Goal: Communication & Community: Connect with others

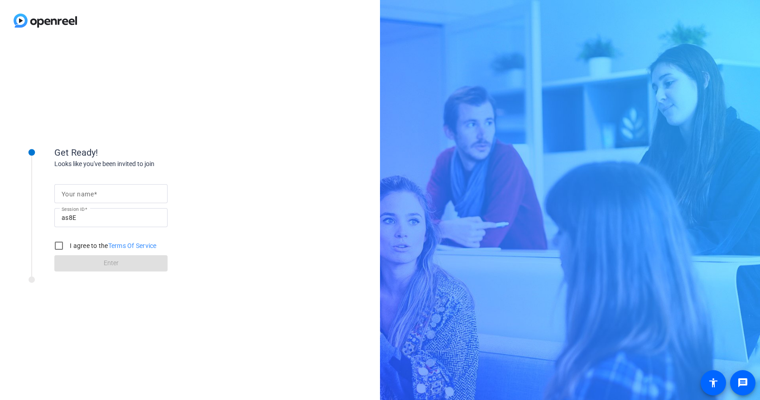
click at [93, 191] on mat-label "Your name" at bounding box center [78, 194] width 32 height 7
click at [93, 190] on input "Your name" at bounding box center [111, 193] width 99 height 11
type input "Brit"
click at [29, 231] on div at bounding box center [31, 201] width 45 height 142
click at [57, 247] on input "I agree to the Terms Of Service" at bounding box center [59, 246] width 18 height 18
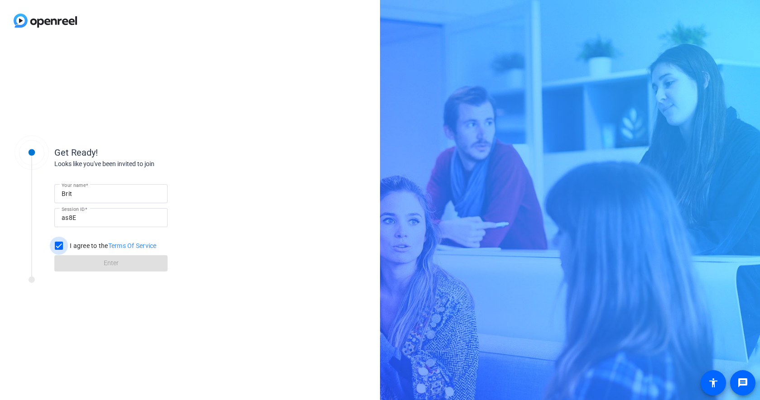
checkbox input "true"
click at [99, 265] on span at bounding box center [110, 264] width 113 height 22
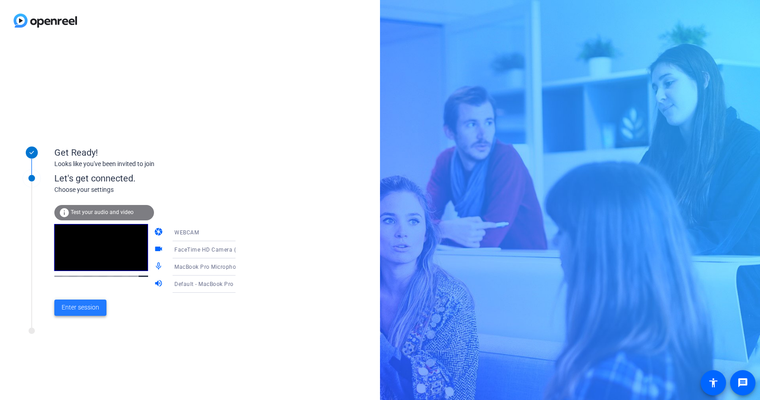
click at [81, 310] on span "Enter session" at bounding box center [81, 308] width 38 height 10
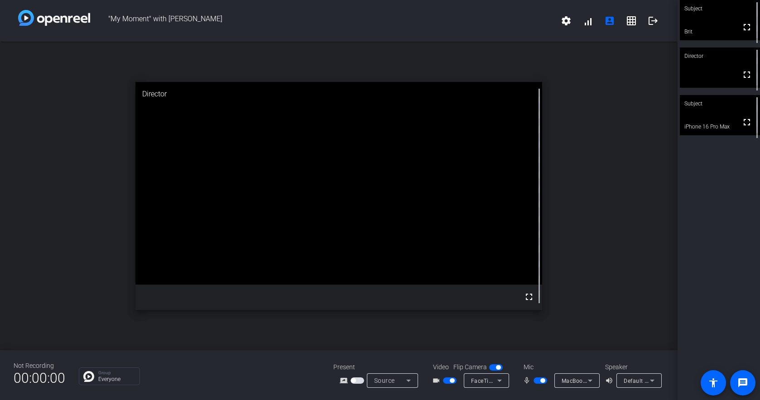
click at [715, 27] on video at bounding box center [720, 20] width 80 height 40
click at [535, 383] on button "button" at bounding box center [540, 381] width 14 height 6
click at [541, 383] on span "button" at bounding box center [540, 381] width 14 height 6
click at [544, 380] on span "button" at bounding box center [542, 380] width 5 height 5
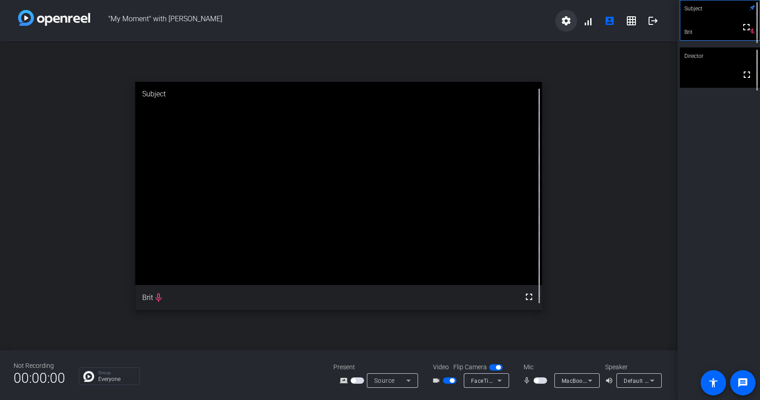
click at [562, 21] on mat-icon "settings" at bounding box center [565, 20] width 11 height 11
click at [562, 21] on div at bounding box center [380, 200] width 760 height 400
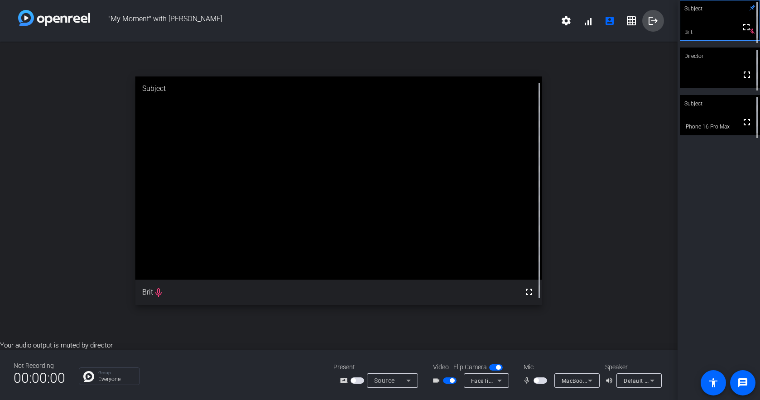
click at [645, 31] on span at bounding box center [653, 21] width 22 height 22
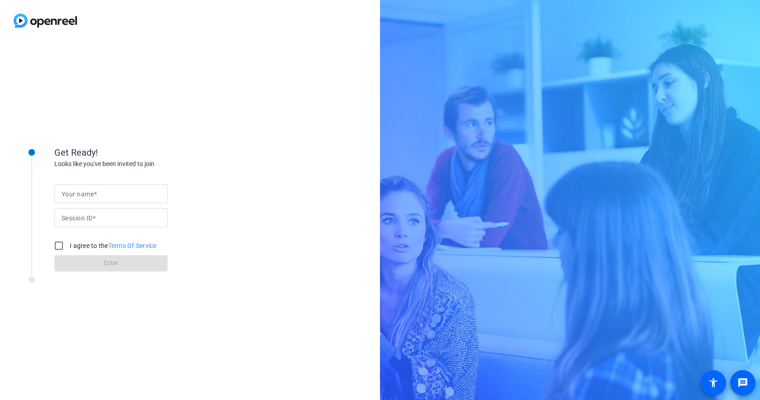
click at [38, 21] on img at bounding box center [45, 20] width 91 height 41
click at [27, 19] on img at bounding box center [45, 20] width 91 height 41
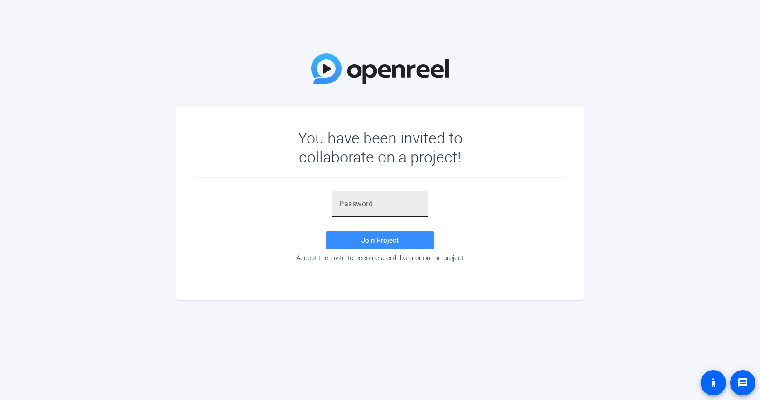
click at [355, 202] on input "text" at bounding box center [379, 204] width 81 height 11
paste input "aetpc]"
click at [381, 241] on span "Join Project" at bounding box center [379, 240] width 37 height 8
click at [361, 205] on input "aetpc]" at bounding box center [379, 204] width 81 height 11
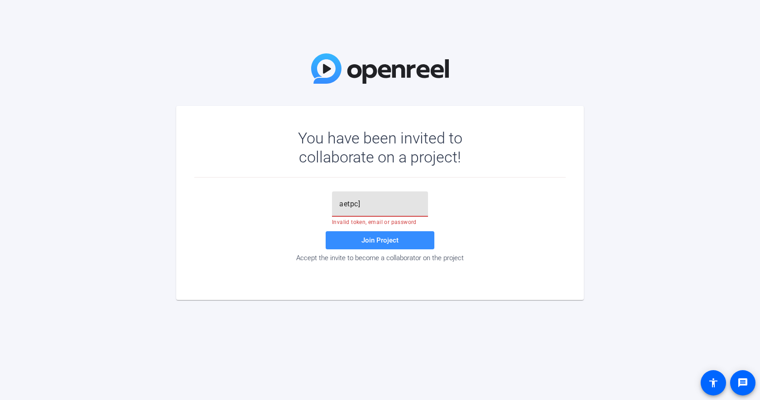
click at [361, 205] on input "aetpc]" at bounding box center [379, 204] width 81 height 11
paste input "Ra9OT5"
type input "Ra9OT5"
click at [378, 246] on span at bounding box center [380, 241] width 109 height 22
click at [391, 239] on span "Join Project" at bounding box center [379, 240] width 37 height 8
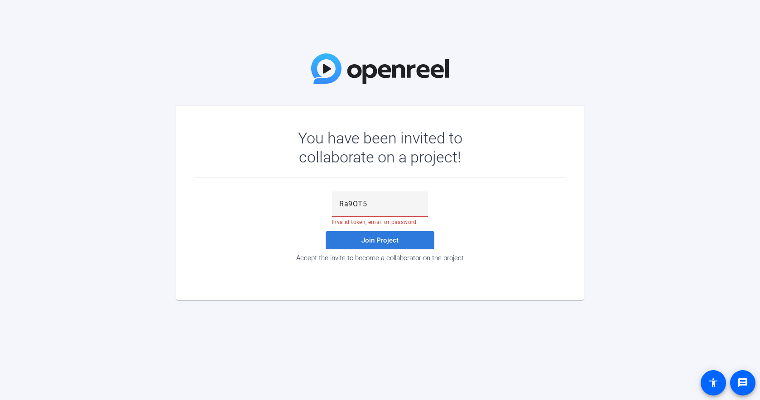
click at [391, 239] on span "Join Project" at bounding box center [379, 240] width 37 height 8
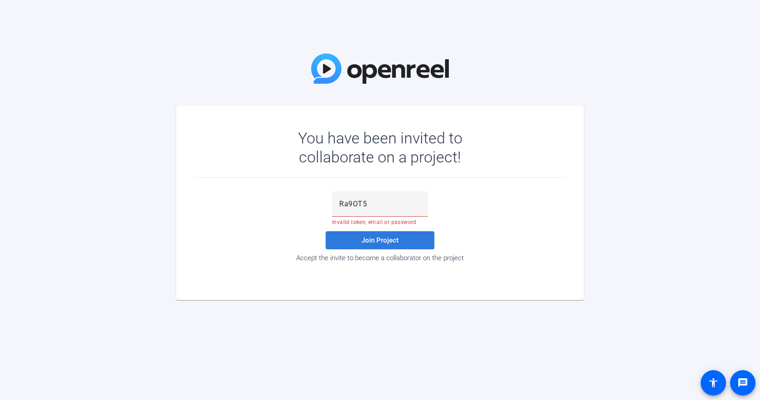
click at [391, 239] on span "Join Project" at bounding box center [379, 240] width 37 height 8
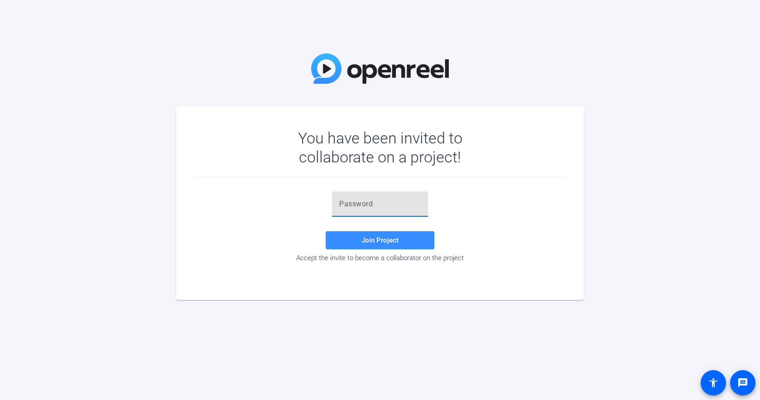
click at [351, 204] on input "text" at bounding box center [379, 204] width 81 height 11
paste input "Ra9OT5"
type input "Ra9OT5"
click at [385, 241] on span "Join Project" at bounding box center [379, 240] width 37 height 8
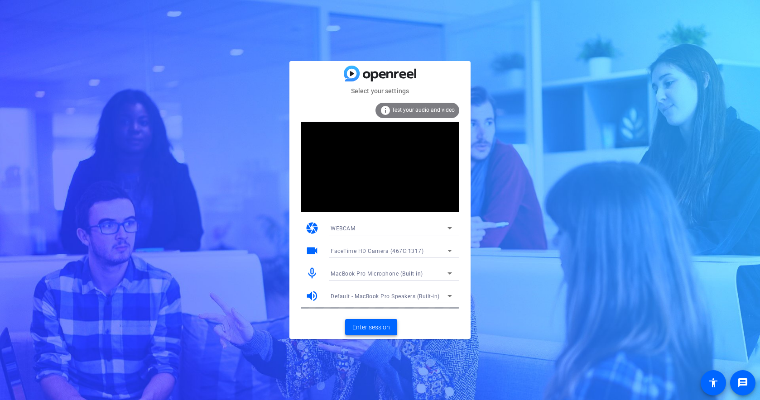
click at [383, 326] on span "Enter session" at bounding box center [371, 328] width 38 height 10
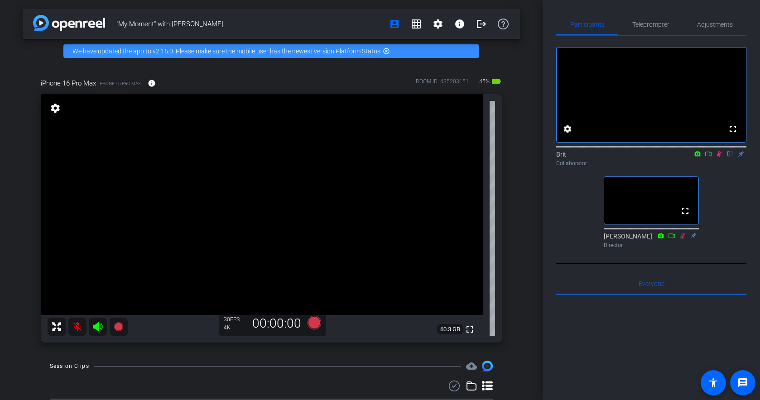
click at [708, 156] on icon at bounding box center [708, 154] width 6 height 5
click at [708, 77] on div "No Video" at bounding box center [650, 95] width 189 height 95
click at [729, 157] on icon at bounding box center [730, 154] width 5 height 6
click at [701, 24] on span "Adjustments" at bounding box center [715, 24] width 36 height 6
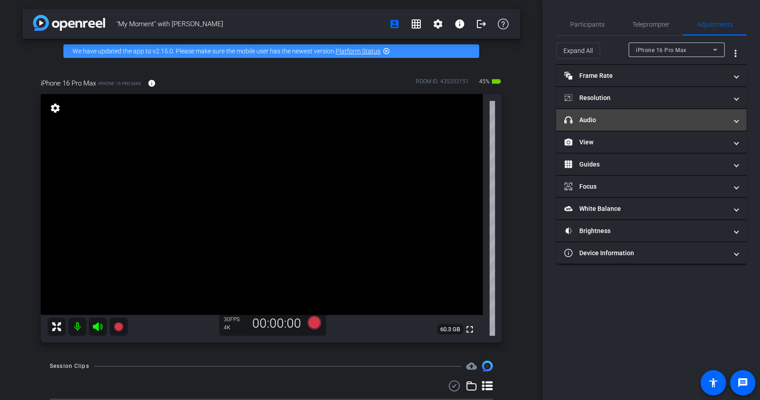
click at [642, 113] on mat-expansion-panel-header "headphone icon Audio" at bounding box center [651, 120] width 190 height 22
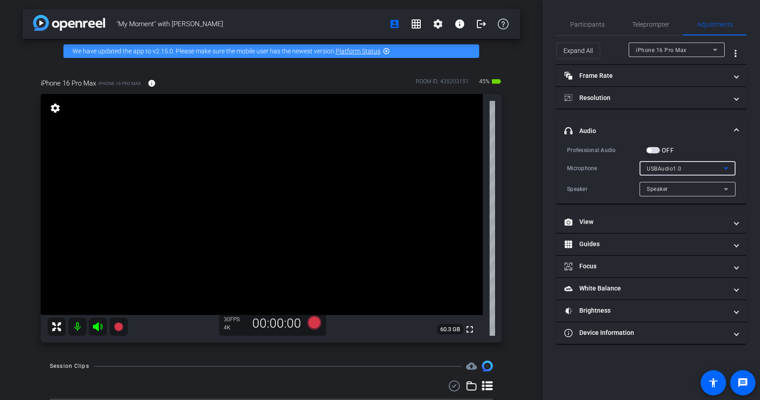
click at [669, 169] on span "USBAudio1.0" at bounding box center [663, 169] width 35 height 6
click at [747, 147] on div at bounding box center [380, 200] width 760 height 400
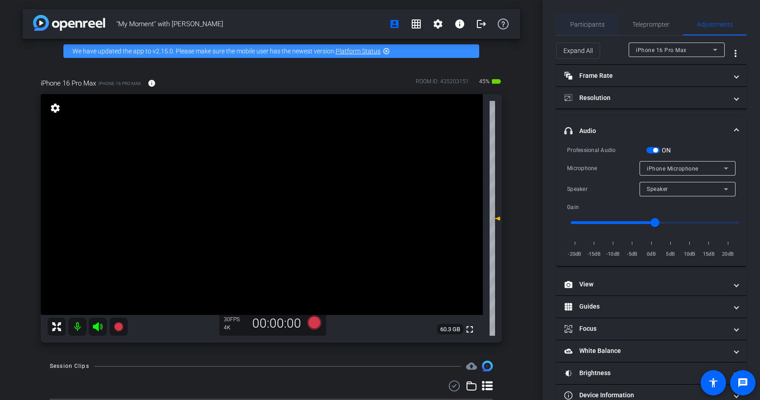
click at [586, 21] on span "Participants" at bounding box center [587, 24] width 34 height 6
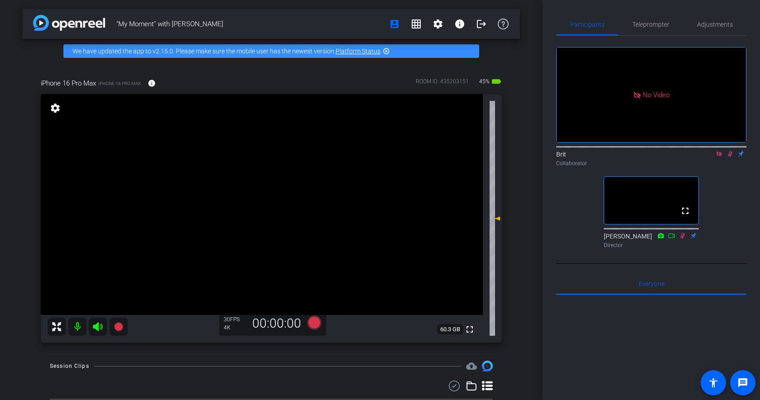
click at [731, 151] on icon at bounding box center [730, 154] width 5 height 6
click at [719, 151] on icon at bounding box center [718, 154] width 7 height 6
click at [703, 28] on span "Adjustments" at bounding box center [715, 25] width 36 height 22
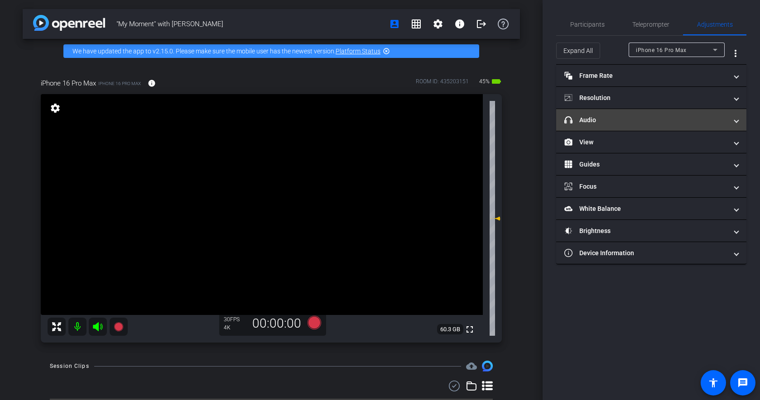
click at [628, 118] on mat-panel-title "headphone icon Audio" at bounding box center [645, 120] width 163 height 10
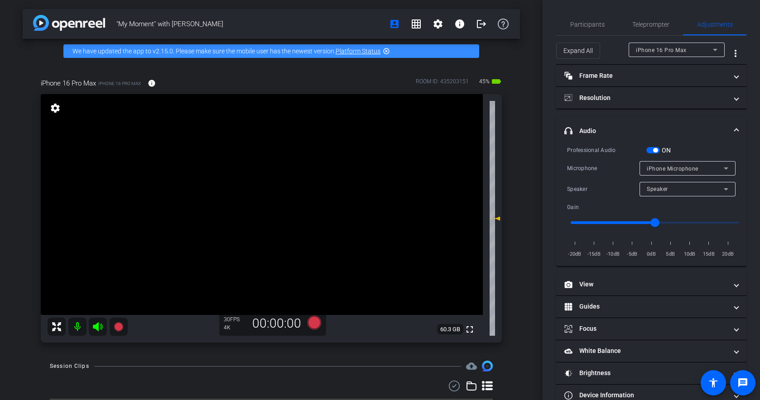
click at [688, 193] on div "Speaker" at bounding box center [684, 188] width 77 height 11
click at [749, 180] on div at bounding box center [380, 200] width 760 height 400
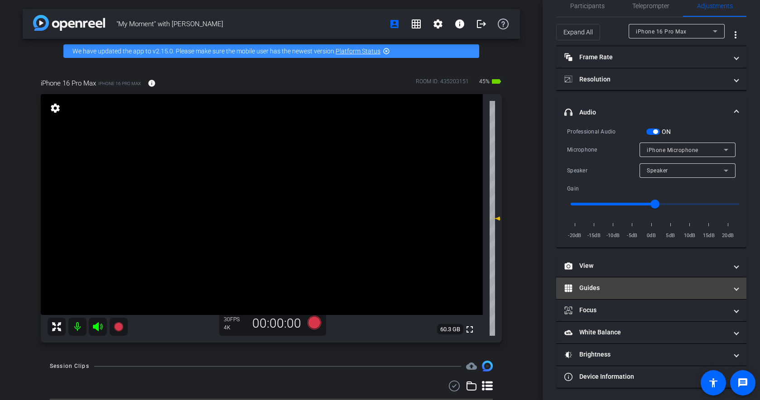
scroll to position [20, 0]
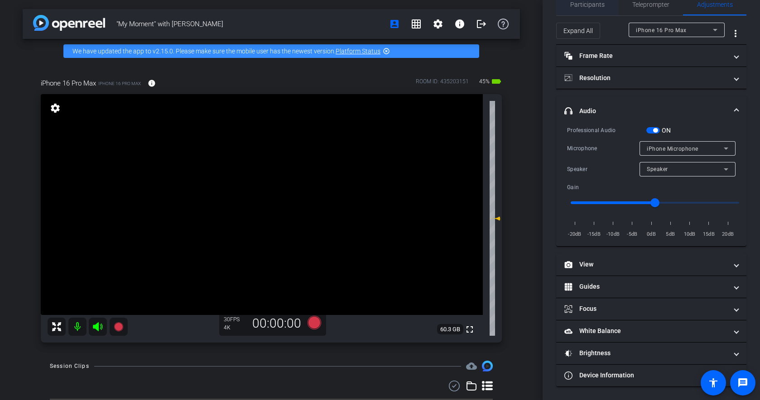
click at [584, 7] on span "Participants" at bounding box center [587, 4] width 34 height 6
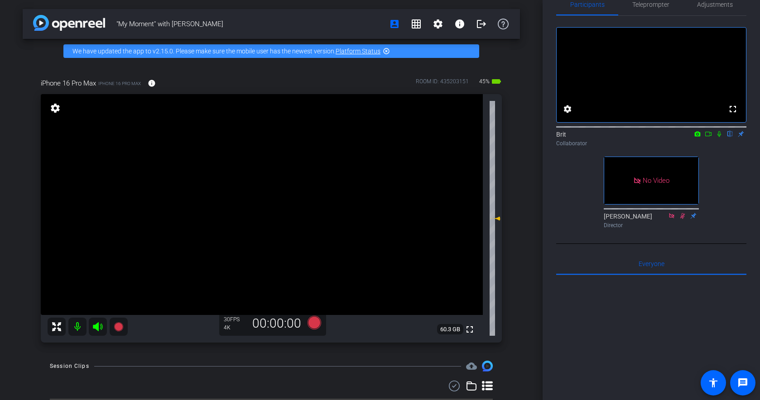
click at [717, 137] on icon at bounding box center [718, 134] width 7 height 6
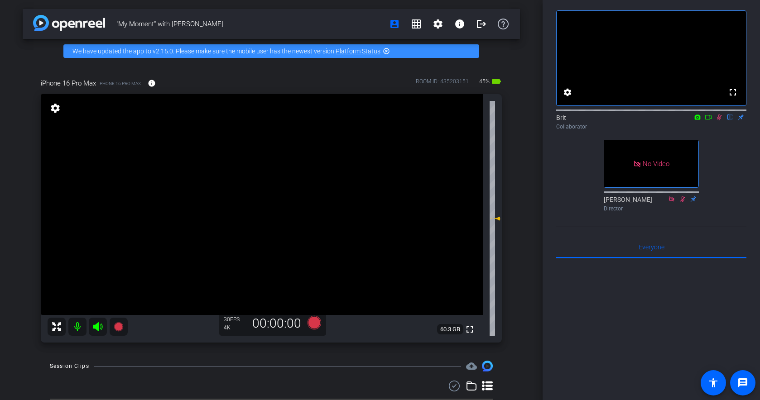
scroll to position [0, 0]
